Goal: Navigation & Orientation: Understand site structure

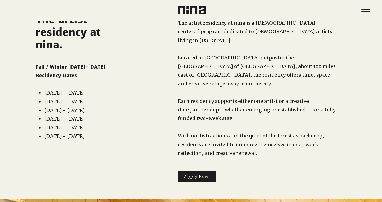
scroll to position [3, 0]
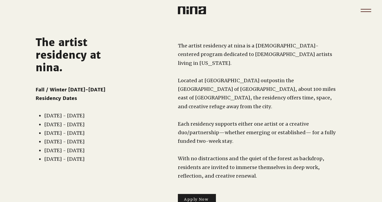
click at [370, 10] on icon "Menu" at bounding box center [365, 10] width 19 height 19
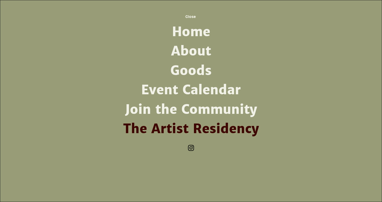
click at [203, 49] on link "About" at bounding box center [191, 50] width 140 height 19
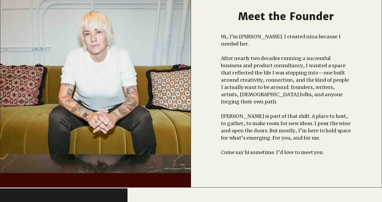
scroll to position [182, 0]
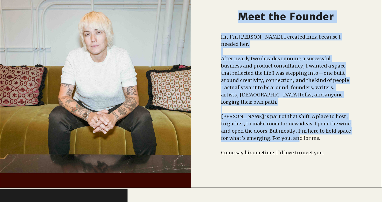
drag, startPoint x: 286, startPoint y: 162, endPoint x: 293, endPoint y: 122, distance: 41.3
click at [293, 122] on div "Meet the Founder Hi, I’m Suzanne. I created nina because I needed her. After ne…" at bounding box center [286, 90] width 191 height 193
click at [293, 119] on span "nina is part of that shift. A place to host, to gather, to make room for new id…" at bounding box center [286, 127] width 130 height 28
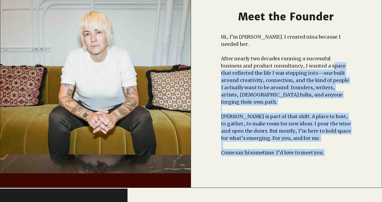
drag, startPoint x: 330, startPoint y: 146, endPoint x: 309, endPoint y: 62, distance: 86.3
click at [309, 62] on div "Hi, I’m Suzanne. I created nina because I needed her. After nearly two decades …" at bounding box center [286, 101] width 130 height 137
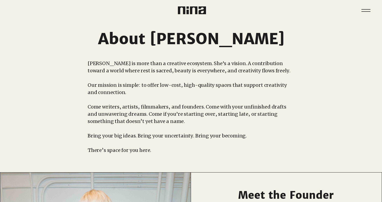
scroll to position [0, 0]
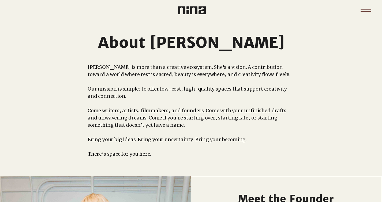
click at [369, 10] on icon "Menu" at bounding box center [365, 10] width 19 height 19
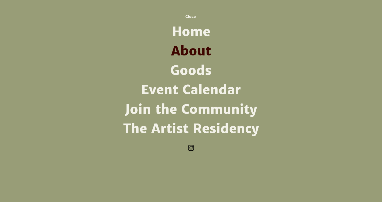
click at [220, 110] on link "Join the Community" at bounding box center [191, 109] width 140 height 19
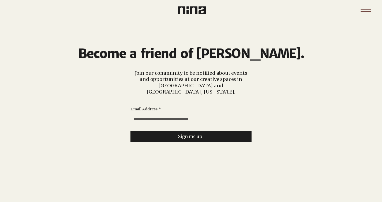
click at [368, 9] on icon "Menu" at bounding box center [365, 9] width 10 height 1
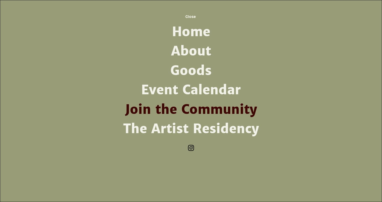
click at [230, 134] on link "The Artist Residency" at bounding box center [191, 128] width 140 height 19
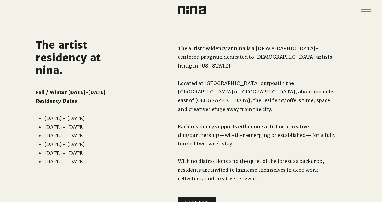
click at [363, 13] on icon "Menu" at bounding box center [365, 10] width 19 height 19
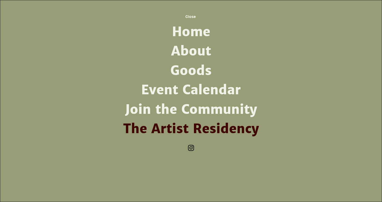
click at [212, 89] on link "Event Calendar" at bounding box center [191, 89] width 140 height 19
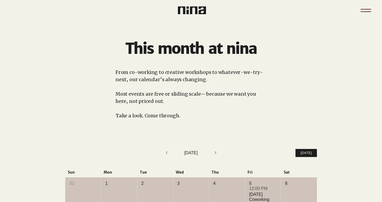
click at [363, 10] on icon "Menu" at bounding box center [365, 10] width 19 height 19
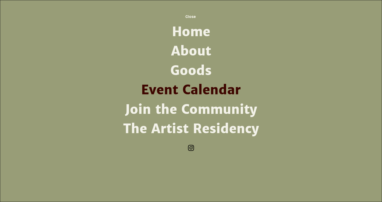
click at [201, 70] on link "Goods" at bounding box center [191, 70] width 140 height 19
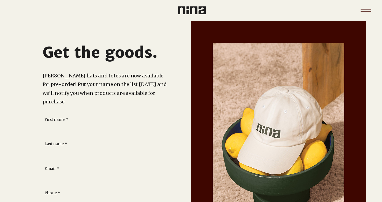
click at [361, 11] on icon "Menu" at bounding box center [365, 10] width 19 height 19
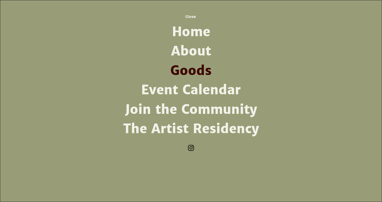
click at [195, 50] on link "About" at bounding box center [191, 50] width 140 height 19
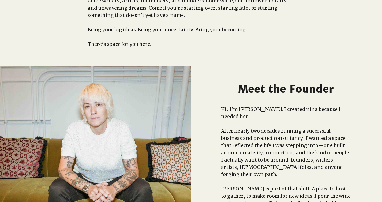
scroll to position [117, 0]
